Goal: Find specific page/section: Find specific page/section

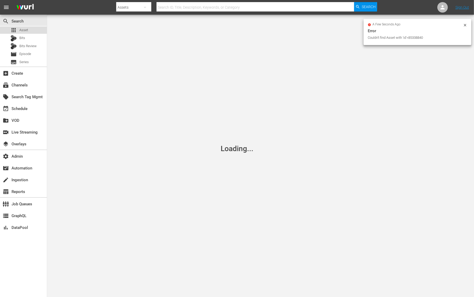
click at [25, 31] on span "Asset" at bounding box center [23, 29] width 9 height 5
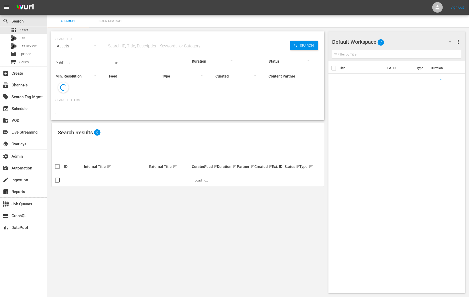
click at [124, 47] on input "text" at bounding box center [199, 46] width 184 height 13
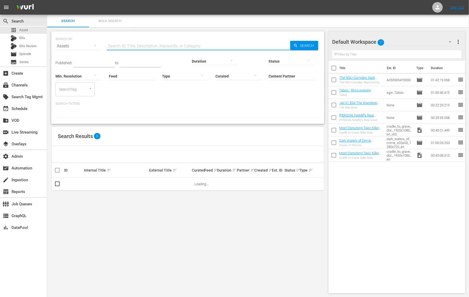
paste input "85338840"
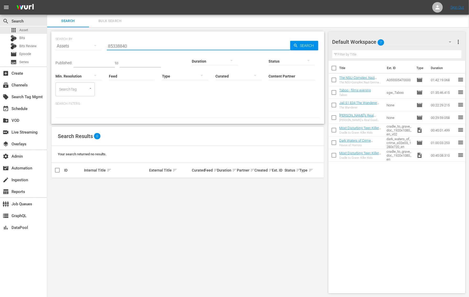
click at [119, 45] on input "85338840" at bounding box center [199, 46] width 184 height 13
paste input "580496"
type input "580496"
click at [81, 47] on div "Assets" at bounding box center [79, 46] width 46 height 15
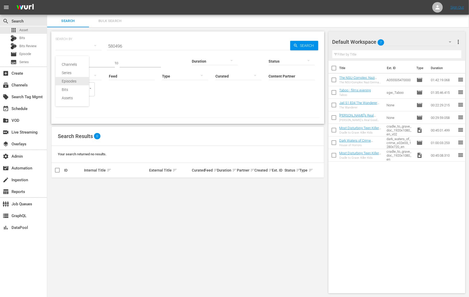
click at [75, 84] on div "Episodes" at bounding box center [72, 81] width 21 height 8
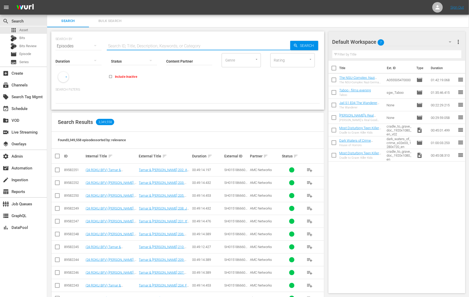
click at [124, 46] on input "text" at bounding box center [199, 46] width 184 height 13
paste input "85338840"
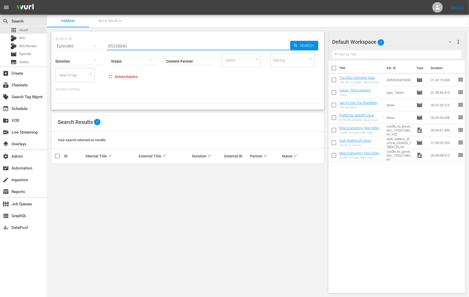
type input "85338840"
click at [110, 77] on input "Include Inactive" at bounding box center [110, 77] width 9 height 9
checkbox input "false"
click at [144, 47] on input "85338840" at bounding box center [199, 46] width 184 height 13
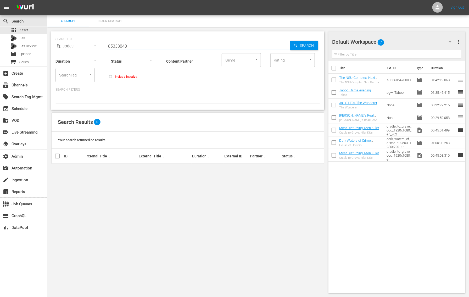
click at [122, 45] on input "85338840" at bounding box center [199, 46] width 184 height 13
paste input "The Last Days of an Escort"
type input "The Last Days of an Escort"
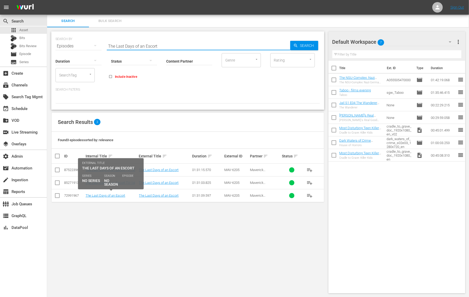
scroll to position [1, 0]
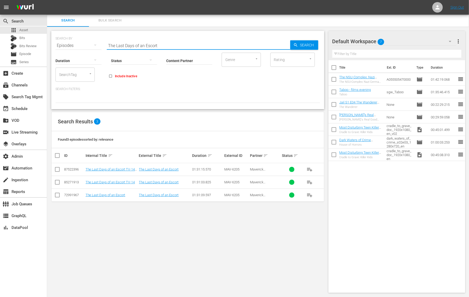
click at [98, 242] on div "SEARCH BY Search By Episodes Search ID, Title, Description, Keywords, or Catego…" at bounding box center [187, 162] width 281 height 270
click at [167, 237] on div "SEARCH BY Search By Episodes Search ID, Title, Description, Keywords, or Catego…" at bounding box center [187, 162] width 281 height 270
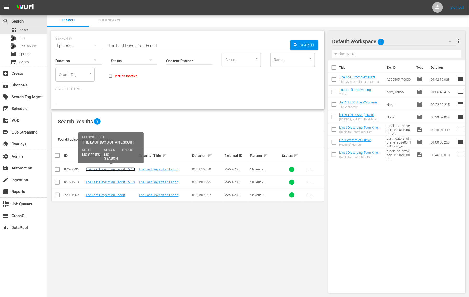
click at [112, 167] on link "The Last Days of an Escort TV-14 V2" at bounding box center [110, 171] width 49 height 8
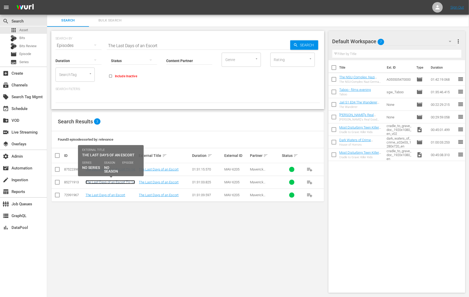
click at [111, 183] on link "The Last Days of an Escort TV-14" at bounding box center [110, 182] width 49 height 4
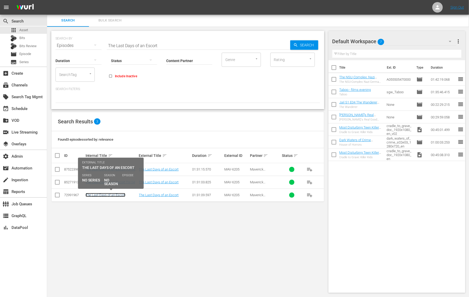
click at [110, 193] on link "The Last Days of an Escort" at bounding box center [106, 195] width 40 height 4
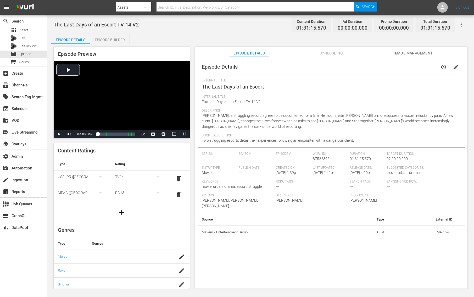
click at [326, 54] on span "Scheduling" at bounding box center [331, 53] width 39 height 7
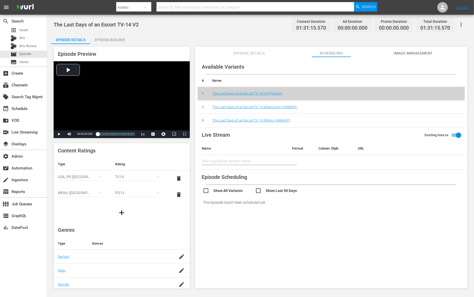
click at [207, 189] on input "checkbox" at bounding box center [229, 191] width 52 height 8
checkbox input "true"
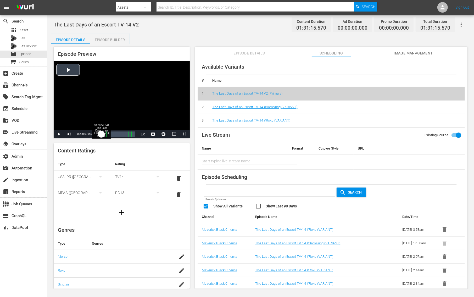
click at [101, 135] on div "00:00:00.000" at bounding box center [100, 133] width 4 height 5
click at [59, 134] on span "Video Player" at bounding box center [59, 134] width 0 height 0
click at [120, 133] on div "Loaded : 10.20% 00:55:16.190 The Last Days of an Escort TV-14 V2 (5/8) 00:09:01…" at bounding box center [116, 133] width 37 height 5
click at [59, 134] on span "Video Player" at bounding box center [59, 134] width 0 height 0
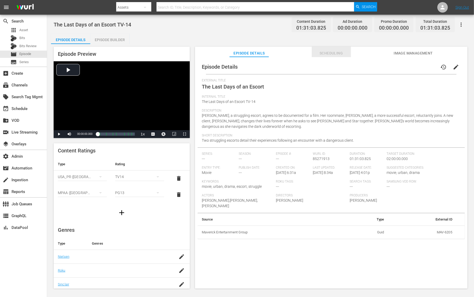
click at [323, 53] on span "Scheduling" at bounding box center [331, 53] width 39 height 7
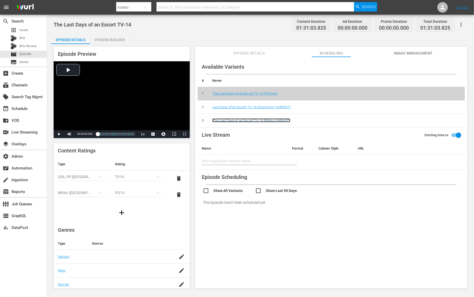
click at [261, 121] on link "The Last Days of an Escort TV-14 #Roku (VARIANT)" at bounding box center [251, 120] width 78 height 4
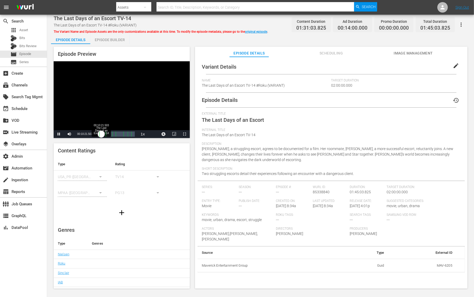
click at [101, 134] on div "00:00:00.000" at bounding box center [100, 133] width 4 height 5
click at [110, 135] on div "00:34:02.084 The Last Days of an Escort TV-14" at bounding box center [110, 133] width 0 height 5
click at [118, 132] on div "Loaded : 33.19% 00:57:42.664 The Last Days of an Escort TV-14 00:30:02.879 Cue …" at bounding box center [116, 133] width 37 height 5
click at [130, 135] on div "Loaded : 55.95% 01:31:00.355 The Last Days of an Escort TV-14 00:50:28.605 Cue …" at bounding box center [116, 133] width 37 height 5
click at [119, 134] on div "00:59:11.450 The Last Days of an Escort TV-14" at bounding box center [119, 133] width 0 height 5
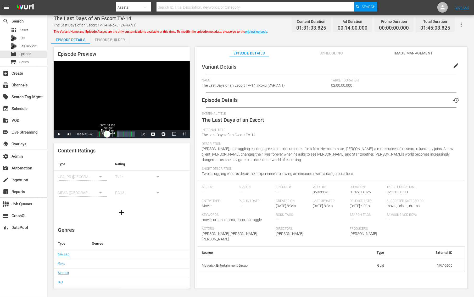
click at [107, 136] on div "Loaded : 56.39% 00:26:38.152 The Last Days of an Escort TV-14 00:51:12.464 Cue …" at bounding box center [116, 133] width 37 height 5
click at [102, 136] on div "Loaded : 25.06% 00:13:19.076 The Last Days of an Escort TV-14 00:22:38.533 Cue …" at bounding box center [116, 133] width 37 height 5
click at [59, 134] on span "Video Player" at bounding box center [59, 134] width 0 height 0
click at [379, 27] on icon "button" at bounding box center [461, 24] width 6 height 6
click at [379, 38] on div "Segmentation Clips" at bounding box center [438, 39] width 50 height 13
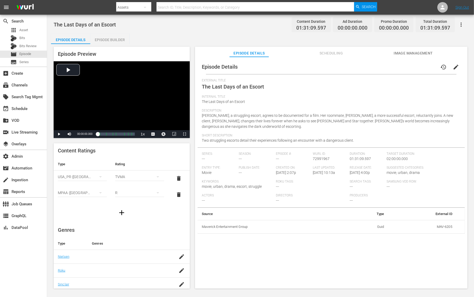
click at [303, 95] on div "External Title The Last Days of an Escort Internal Title The Last Days of an Es…" at bounding box center [331, 113] width 259 height 69
click at [331, 54] on span "Scheduling" at bounding box center [331, 53] width 39 height 7
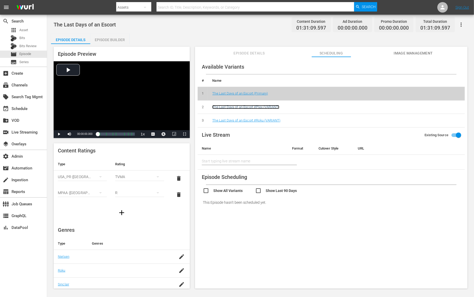
click at [263, 106] on link "The Last Days of an Escort #Plex (VARIANT)" at bounding box center [245, 107] width 67 height 4
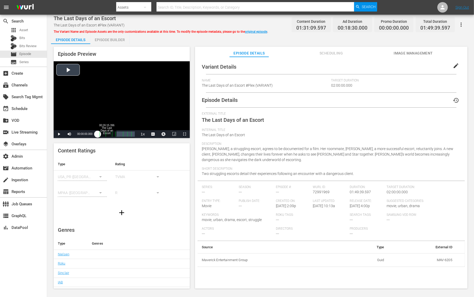
click at [108, 135] on div "Loaded : 0.07% 00:26:15.396 The Last Days of an Escort 00:00:00.000" at bounding box center [116, 133] width 37 height 5
click at [59, 134] on span "Video Player" at bounding box center [59, 134] width 0 height 0
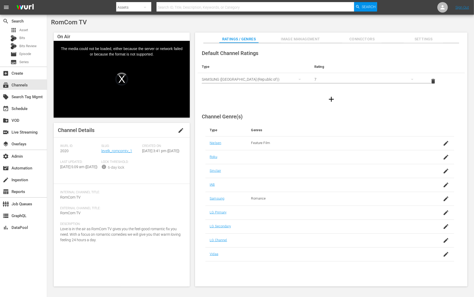
click at [196, 22] on div "RomCom TV" at bounding box center [260, 22] width 419 height 7
click at [116, 152] on link "levelk_romcomtv_1" at bounding box center [116, 151] width 31 height 4
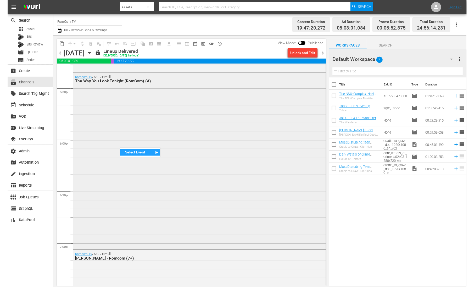
scroll to position [1843, 0]
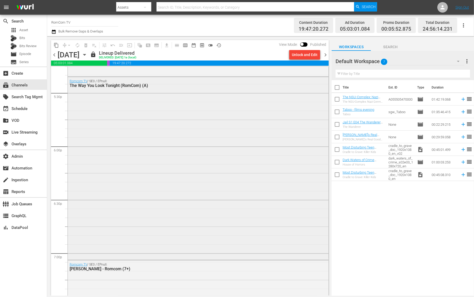
click at [113, 102] on div "Romcom TV / SE0 / EPnull: The Way You Look Tonight (RomCom) (A)" at bounding box center [198, 168] width 261 height 182
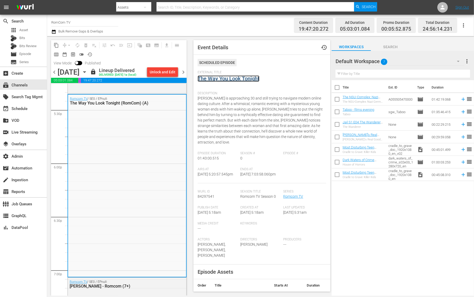
click at [231, 79] on link "The Way You Look Tonight" at bounding box center [229, 78] width 62 height 6
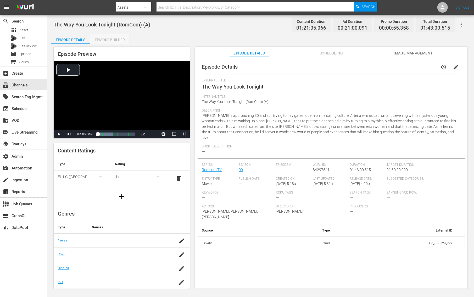
click at [114, 40] on div "Episode Builder" at bounding box center [109, 40] width 39 height 13
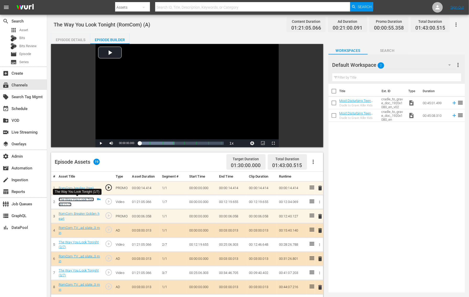
click at [80, 199] on link "The Way You Look Tonight (1/7)" at bounding box center [76, 201] width 35 height 9
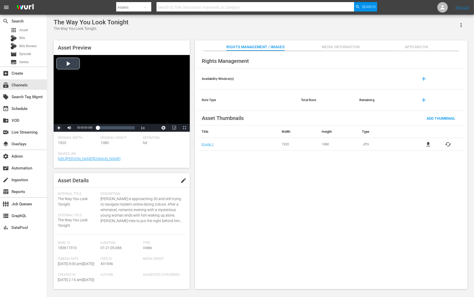
click at [59, 128] on span "Video Player" at bounding box center [59, 128] width 0 height 0
click at [67, 87] on div "Video Player" at bounding box center [122, 89] width 136 height 69
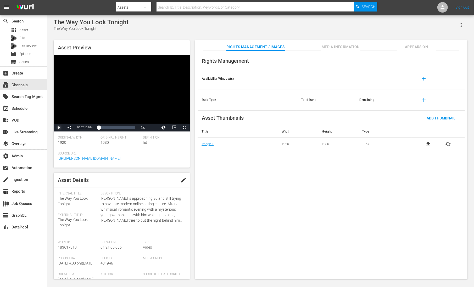
click at [59, 128] on span "Video Player" at bounding box center [59, 128] width 0 height 0
click at [174, 128] on span "Video Player" at bounding box center [174, 128] width 0 height 0
click at [102, 129] on div "00:10:43.403" at bounding box center [100, 127] width 5 height 5
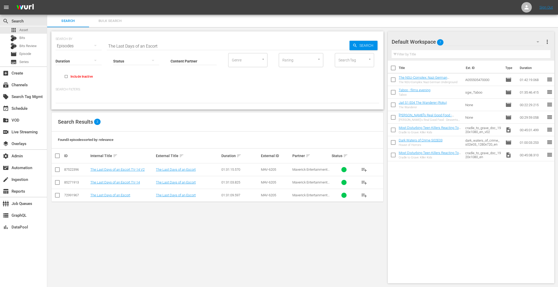
scroll to position [0, 0]
